Goal: Find specific page/section: Find specific page/section

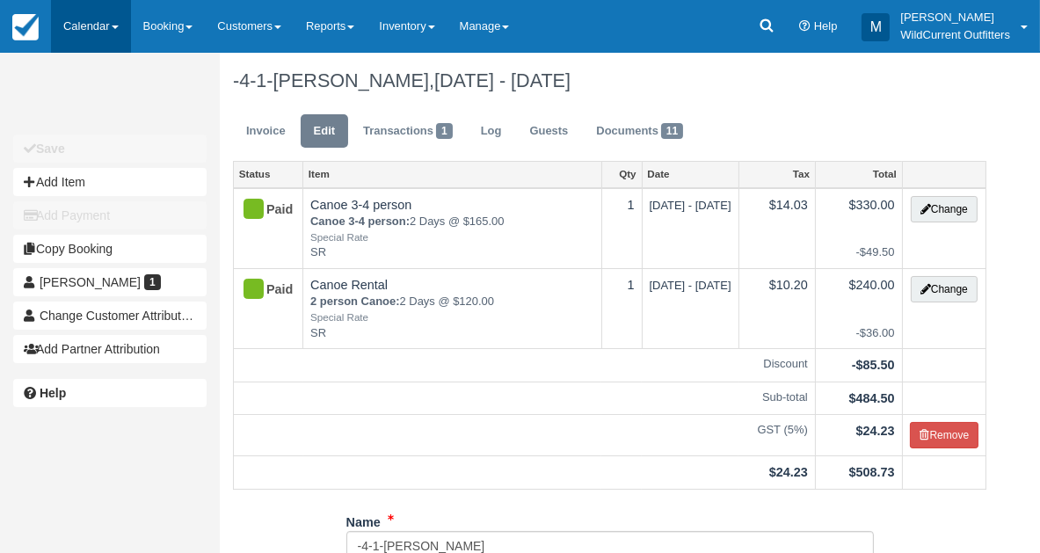
click at [87, 19] on link "Calendar" at bounding box center [91, 26] width 80 height 53
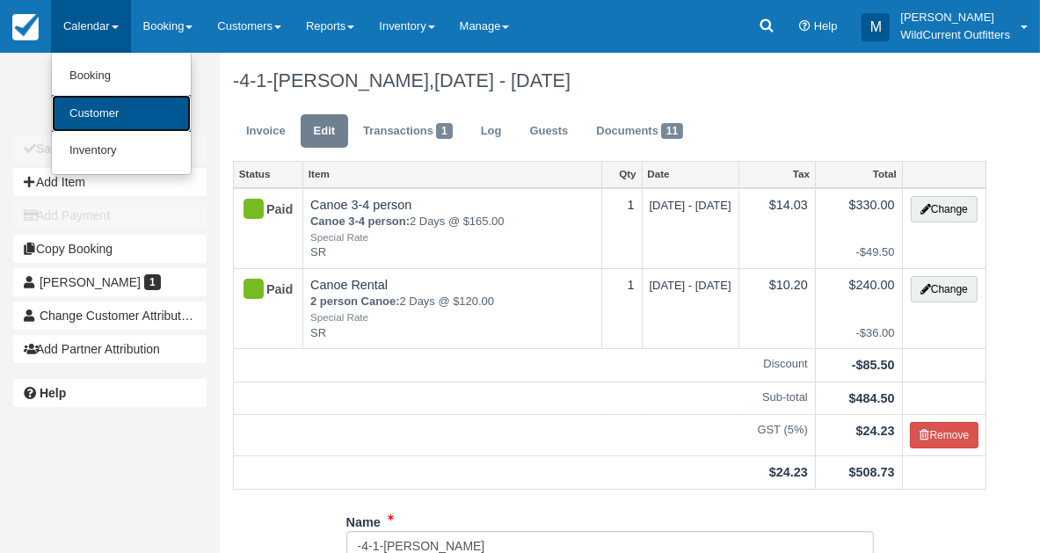
click at [104, 114] on link "Customer" at bounding box center [121, 114] width 139 height 38
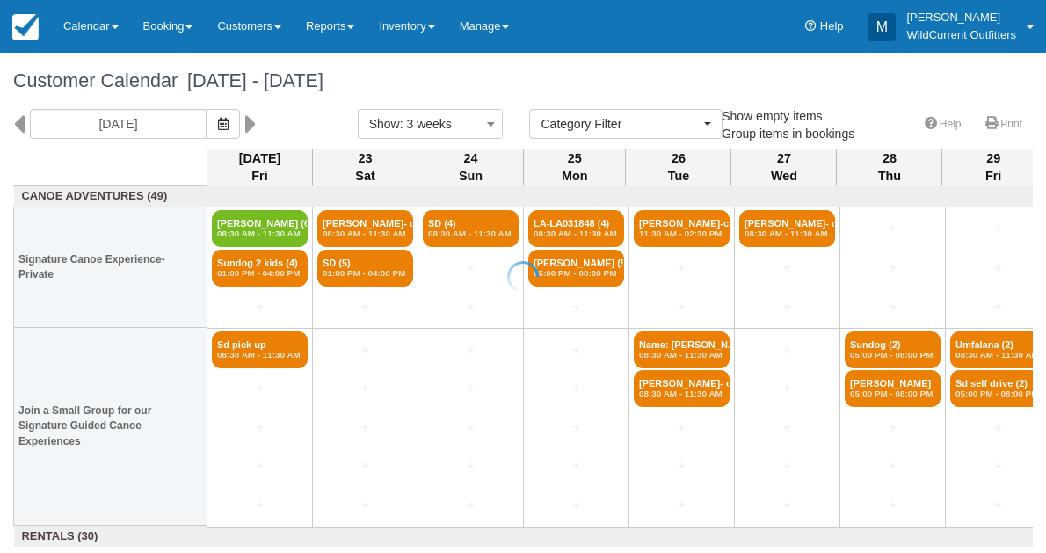
select select
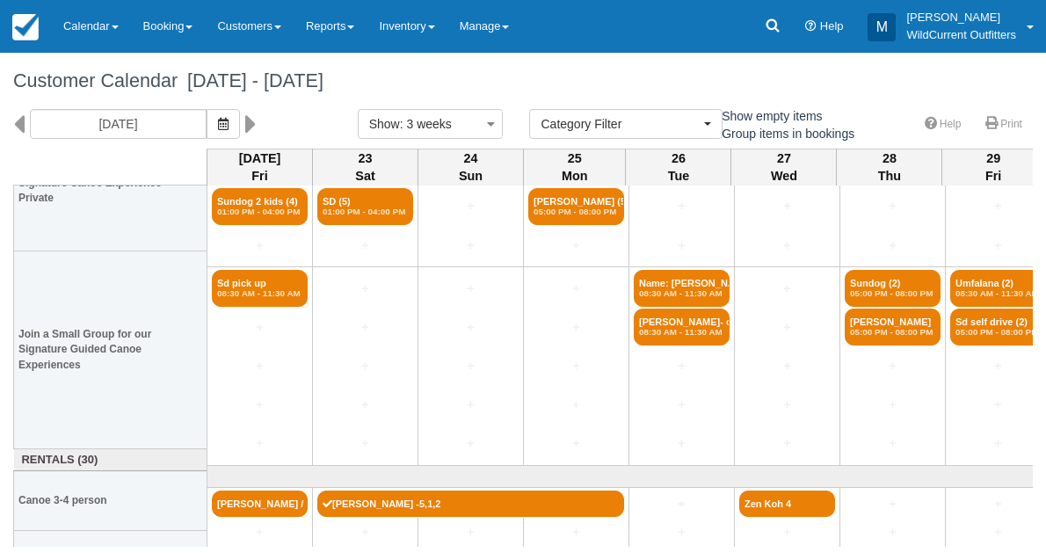
scroll to position [149, 0]
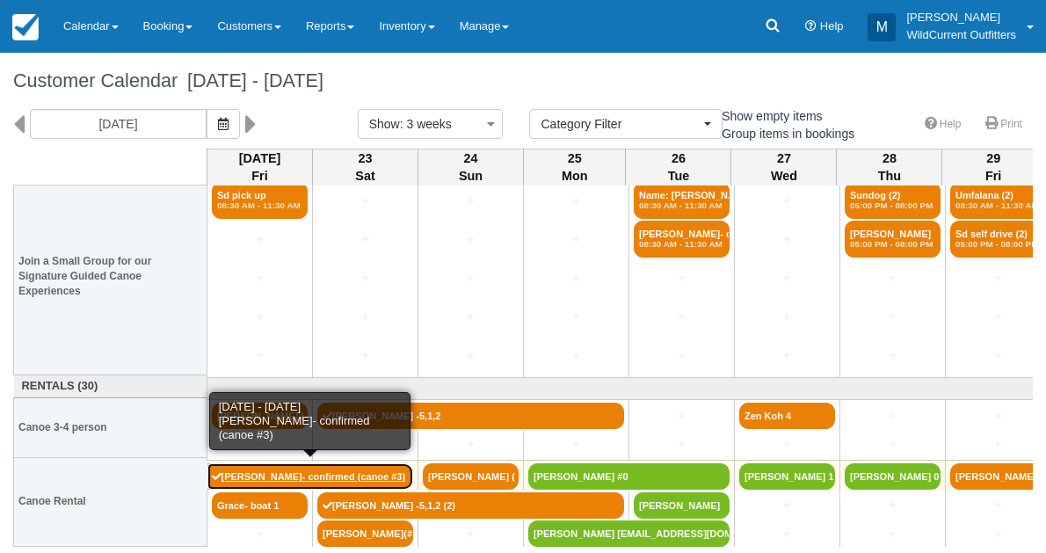
click at [258, 466] on link "[PERSON_NAME]- confirmed (canoe #3)" at bounding box center [311, 476] width 207 height 26
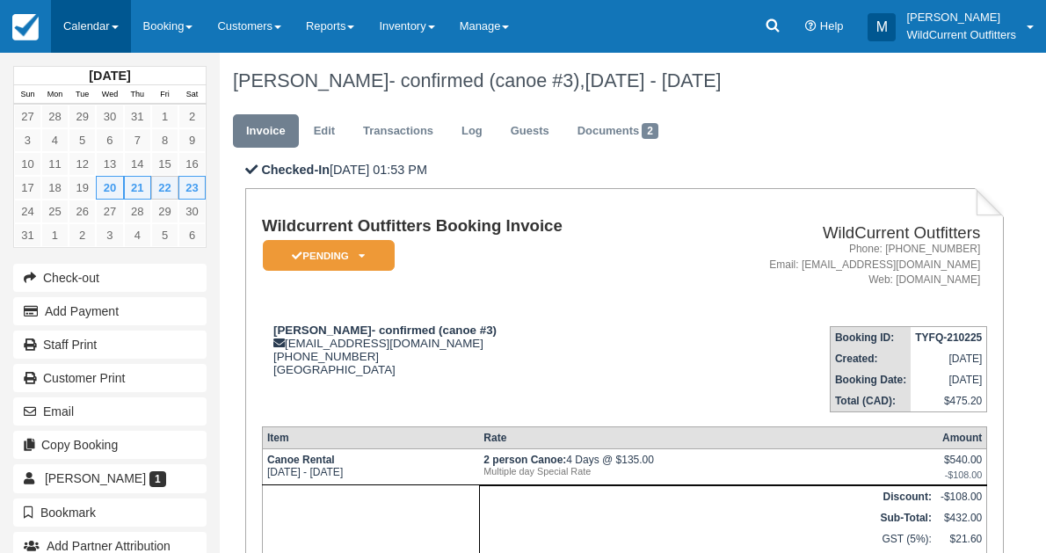
click at [93, 34] on link "Calendar" at bounding box center [91, 26] width 80 height 53
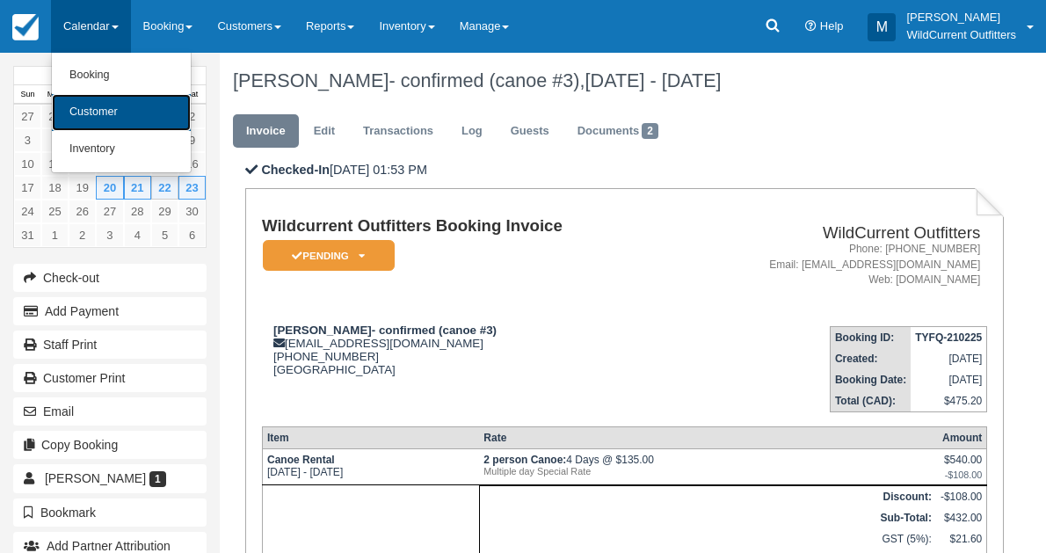
click at [105, 106] on link "Customer" at bounding box center [121, 112] width 139 height 37
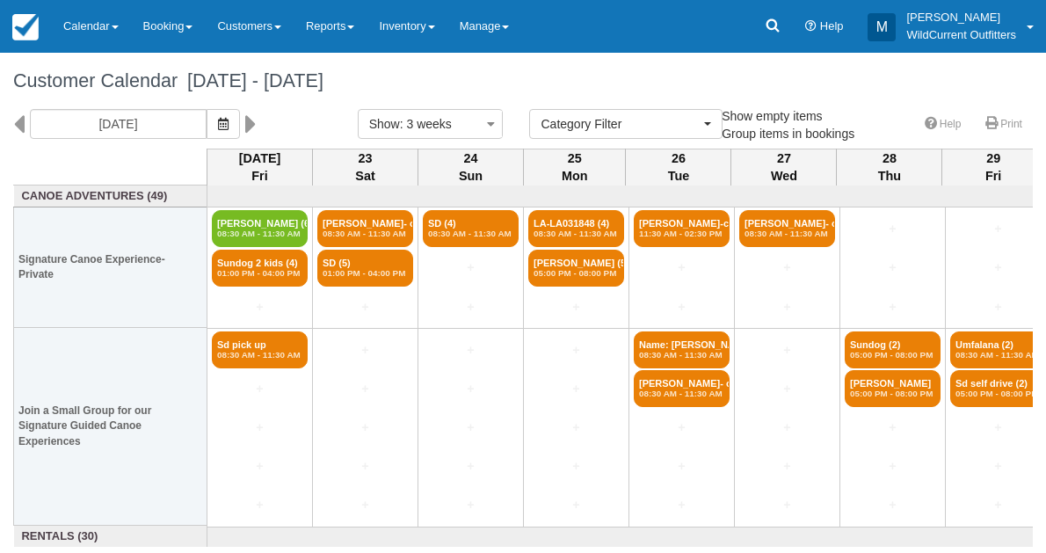
select select
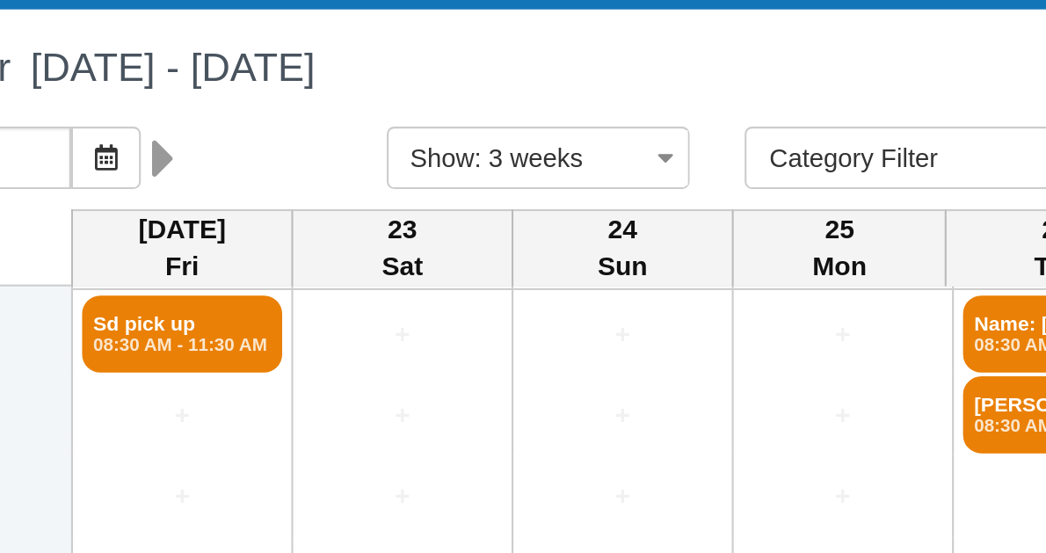
scroll to position [149, 0]
